Goal: Information Seeking & Learning: Stay updated

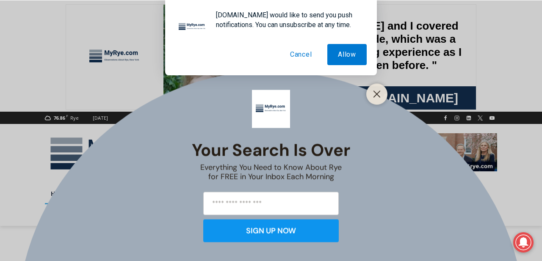
click at [305, 58] on button "Cancel" at bounding box center [300, 54] width 43 height 21
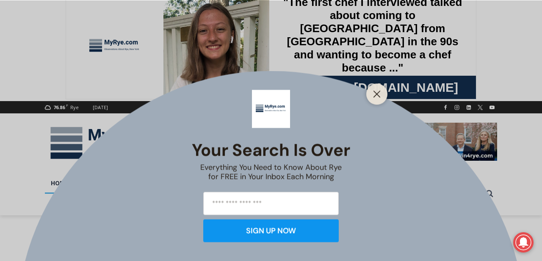
scroll to position [12, 0]
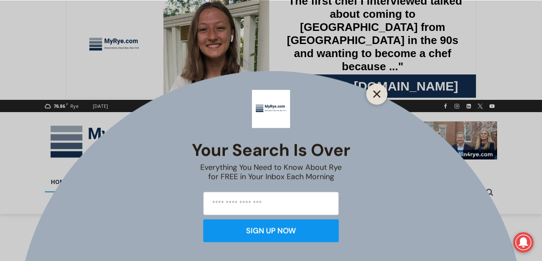
click at [378, 90] on button "Close" at bounding box center [377, 94] width 12 height 12
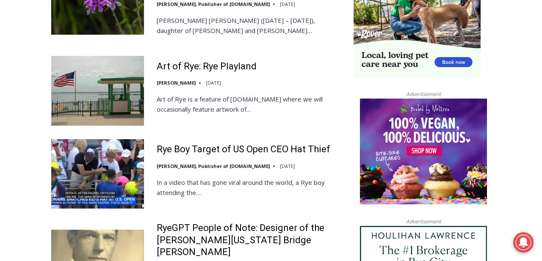
scroll to position [858, 0]
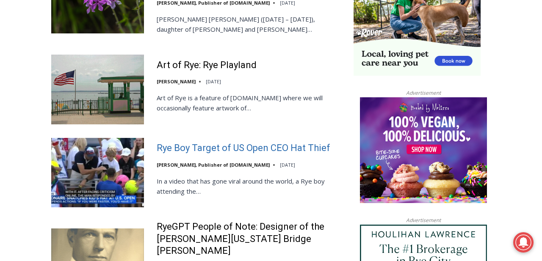
click at [241, 142] on link "Rye Boy Target of US Open CEO Hat Thief" at bounding box center [243, 148] width 173 height 12
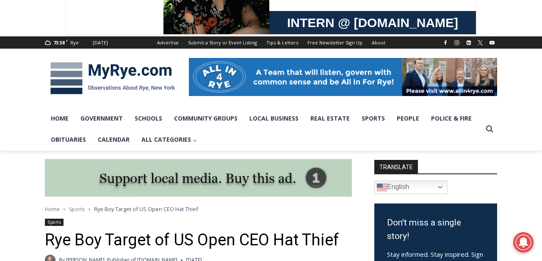
scroll to position [76, 0]
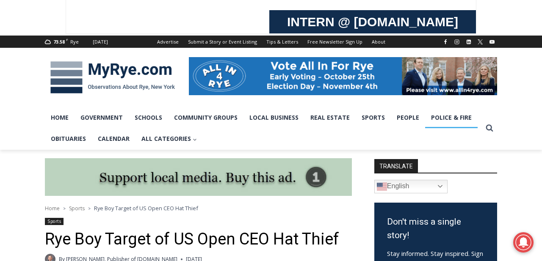
click at [448, 121] on link "Police & Fire" at bounding box center [451, 117] width 52 height 21
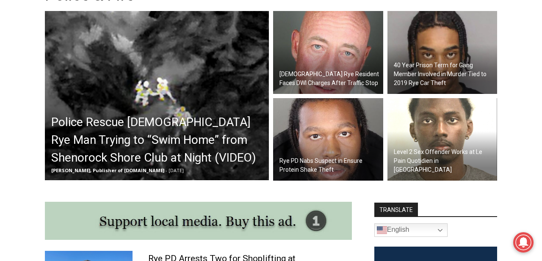
scroll to position [228, 0]
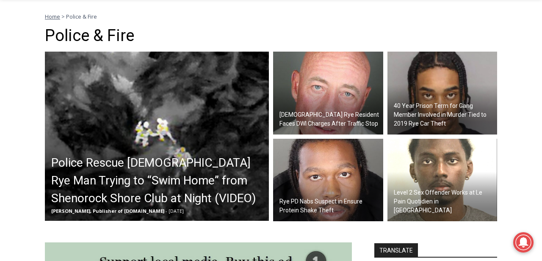
click at [327, 97] on img at bounding box center [328, 93] width 110 height 83
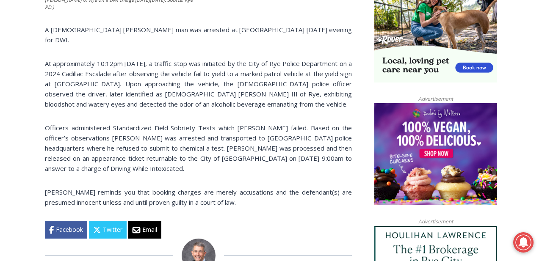
scroll to position [589, 0]
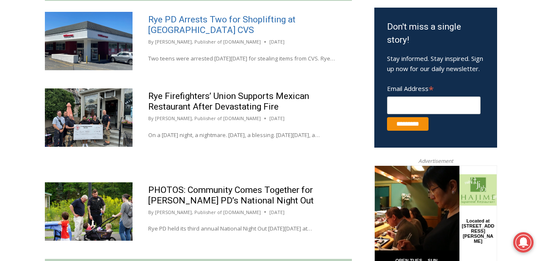
click at [183, 28] on link "Rye PD Arrests Two for Shoplifting at [GEOGRAPHIC_DATA] CVS" at bounding box center [221, 24] width 147 height 21
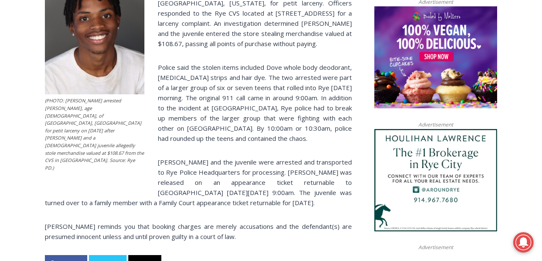
scroll to position [685, 0]
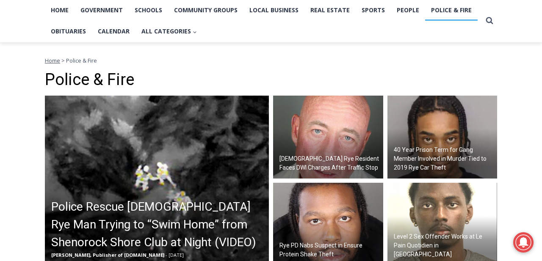
scroll to position [278, 0]
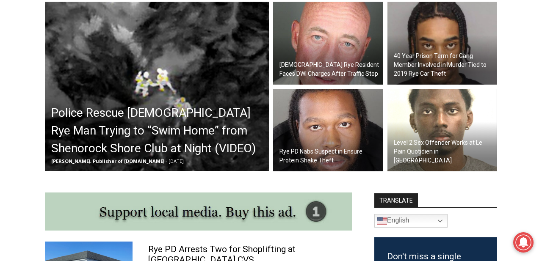
click at [143, 116] on h2 "Police Rescue [DEMOGRAPHIC_DATA] Rye Man Trying to “Swim Home” from Shenorock S…" at bounding box center [158, 130] width 215 height 53
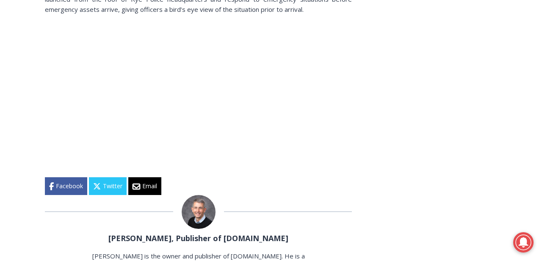
scroll to position [1269, 0]
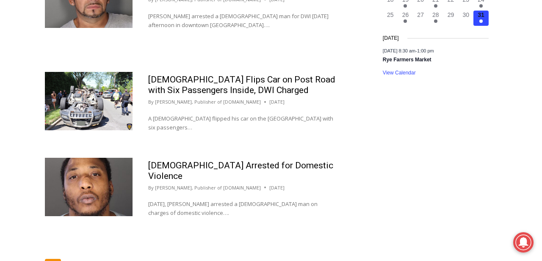
scroll to position [1297, 0]
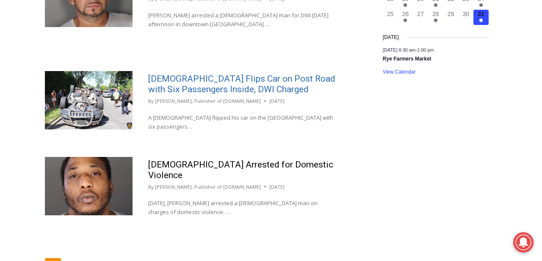
click at [195, 94] on link "[DEMOGRAPHIC_DATA] Flips Car on Post Road with Six Passengers Inside, DWI Charg…" at bounding box center [241, 84] width 187 height 21
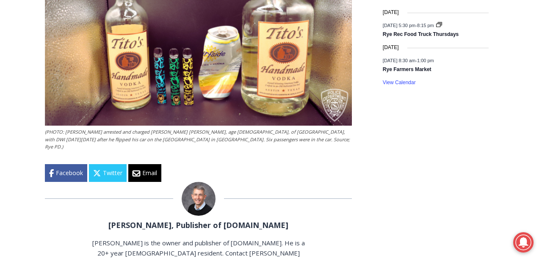
scroll to position [1092, 0]
